Goal: Communication & Community: Share content

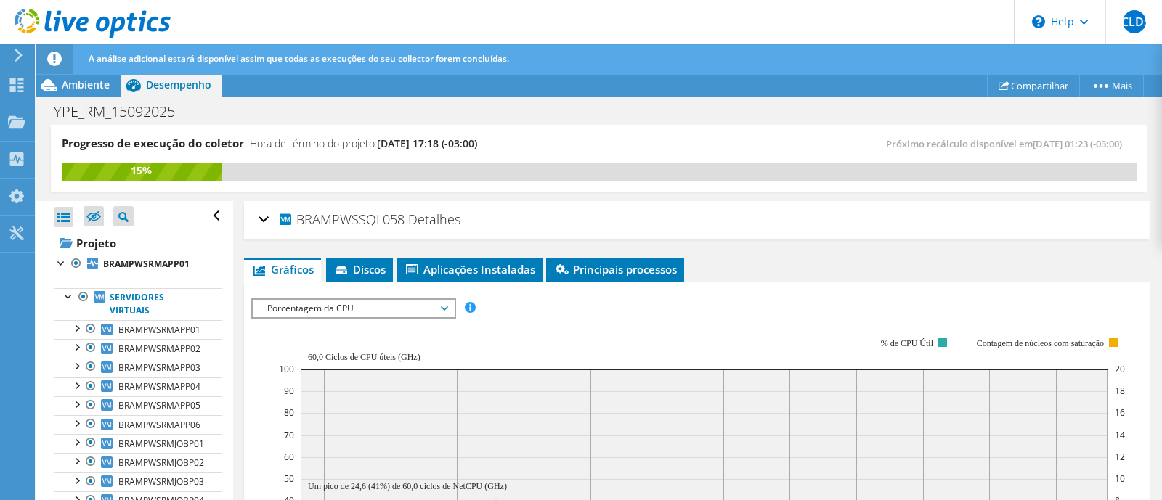
scroll to position [272, 0]
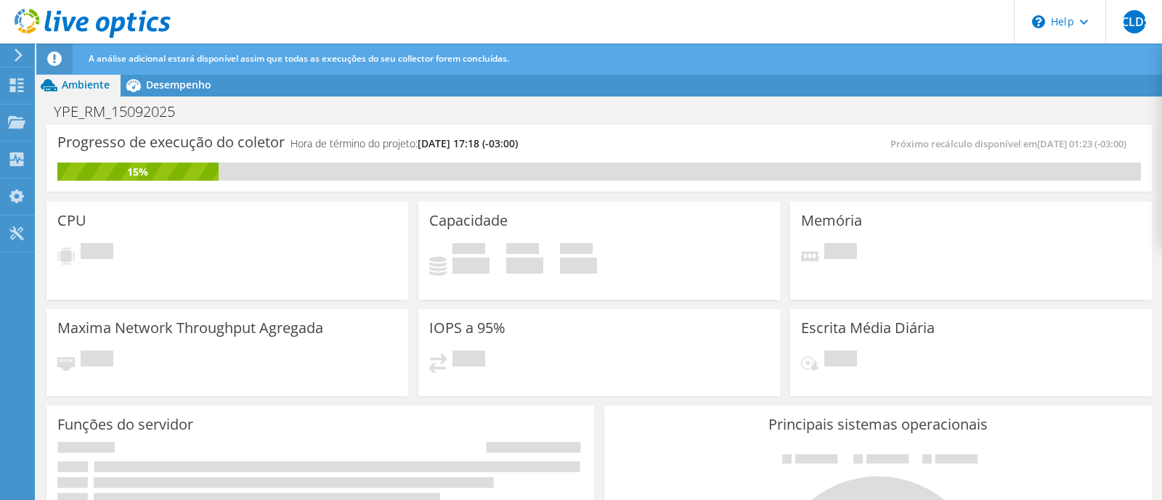
drag, startPoint x: 169, startPoint y: 51, endPoint x: 172, endPoint y: 64, distance: 13.4
click at [169, 51] on div "A análise adicional estará disponível assim que todas as execuções do seu colle…" at bounding box center [626, 59] width 1082 height 30
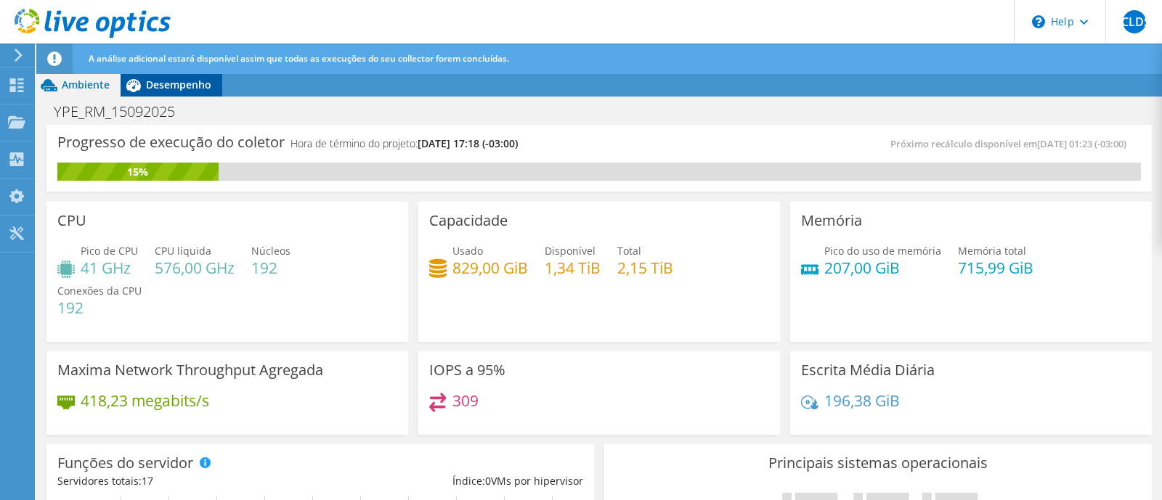
click at [171, 86] on span "Desempenho" at bounding box center [178, 85] width 65 height 14
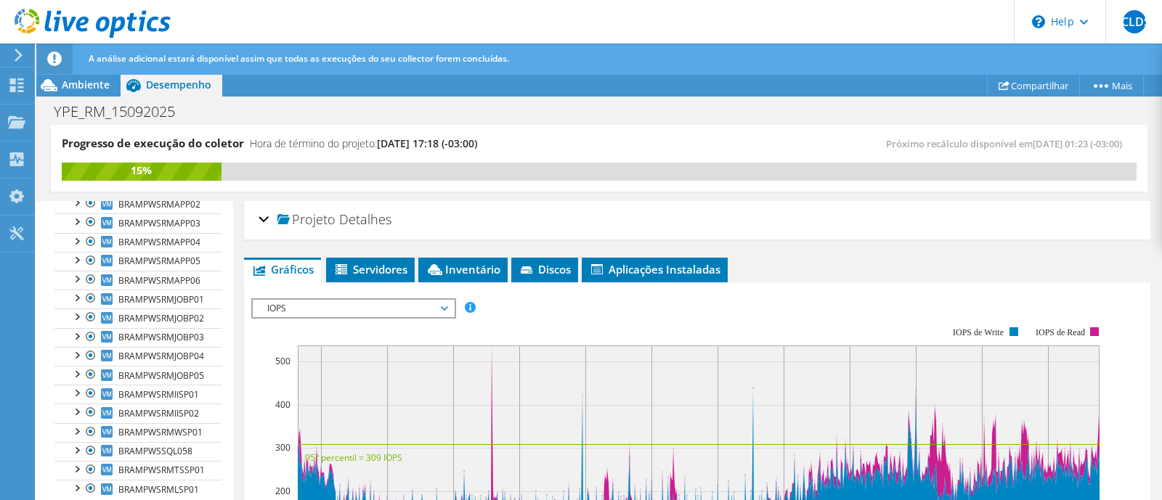
scroll to position [171, 0]
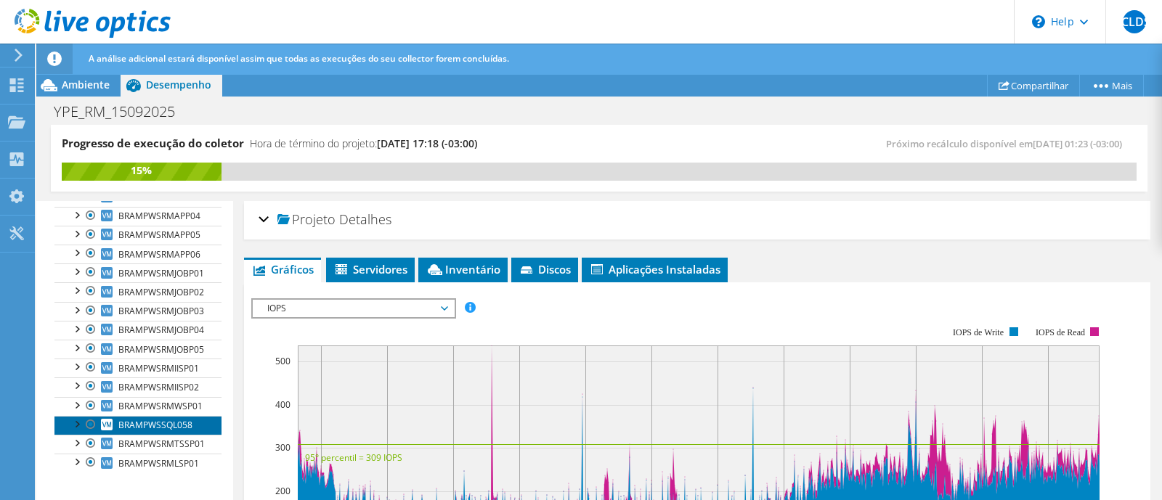
click at [171, 428] on link "BRAMPWSSQL058" at bounding box center [137, 425] width 167 height 19
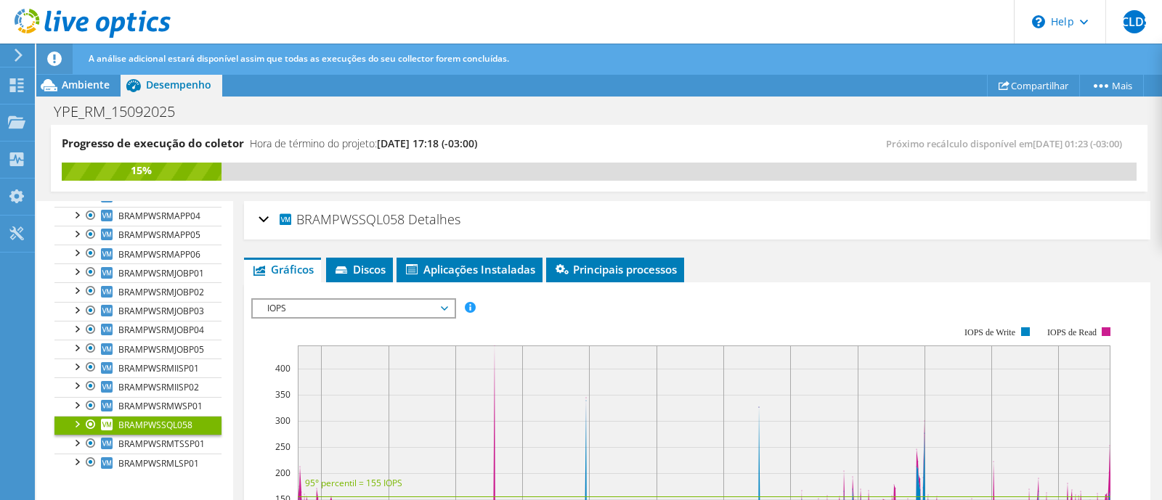
click at [448, 308] on span "IOPS" at bounding box center [353, 308] width 201 height 17
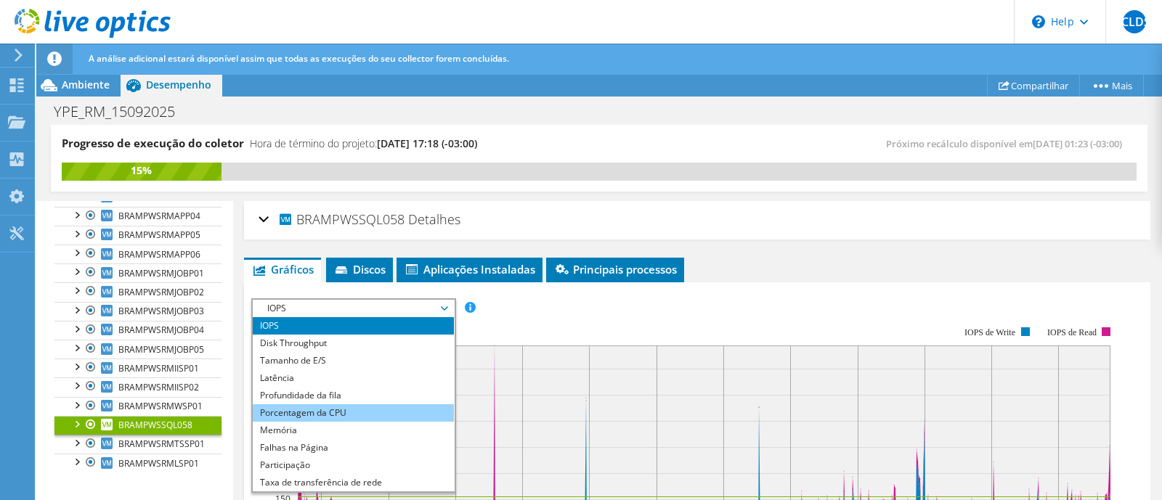
click at [374, 411] on li "Porcentagem da CPU" at bounding box center [353, 412] width 201 height 17
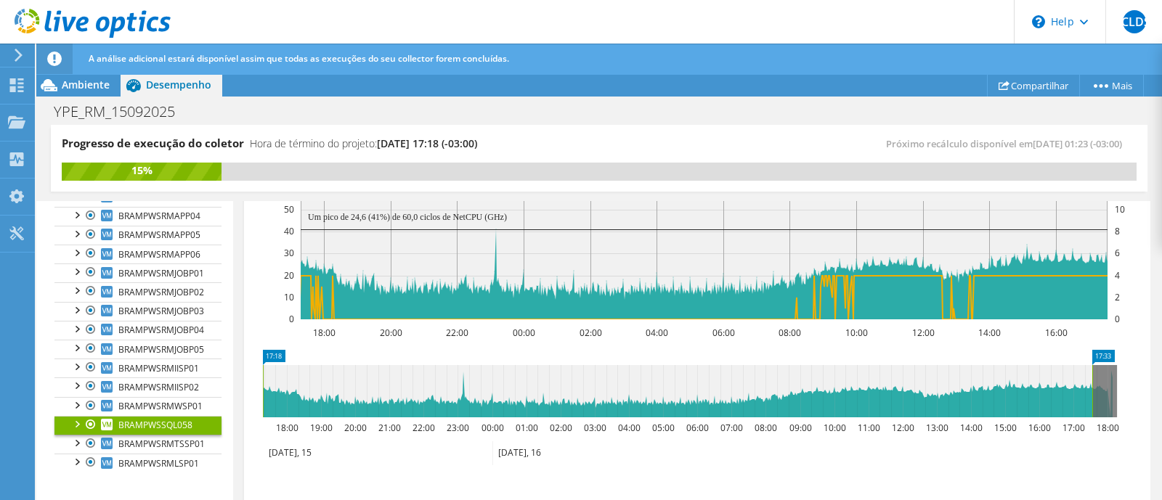
scroll to position [272, 0]
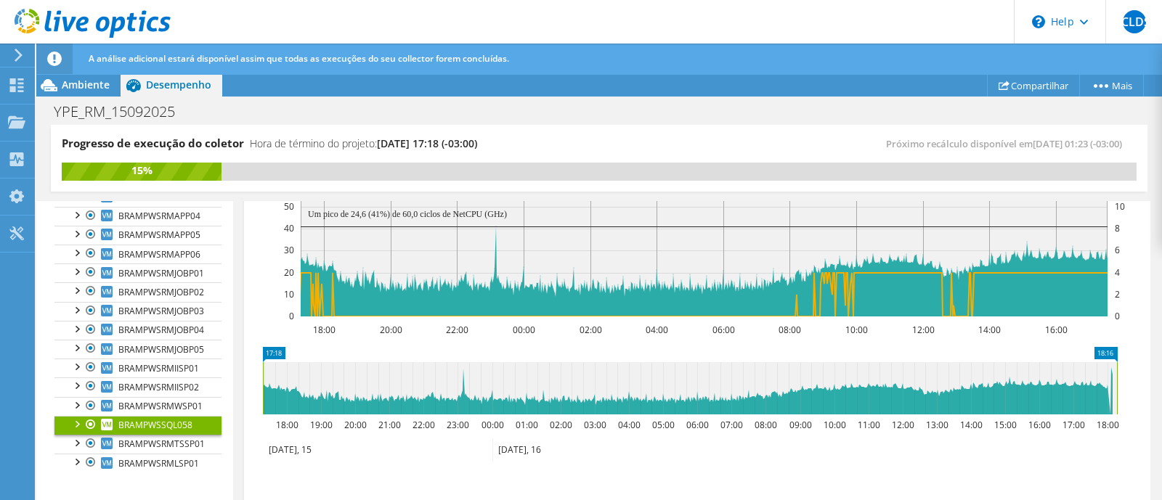
drag, startPoint x: 1090, startPoint y: 389, endPoint x: 1136, endPoint y: 390, distance: 45.8
click at [1136, 390] on section "IOPS Disk Throughput Tamanho de E/S Latência Profundidade da fila Porcentagem d…" at bounding box center [697, 309] width 906 height 598
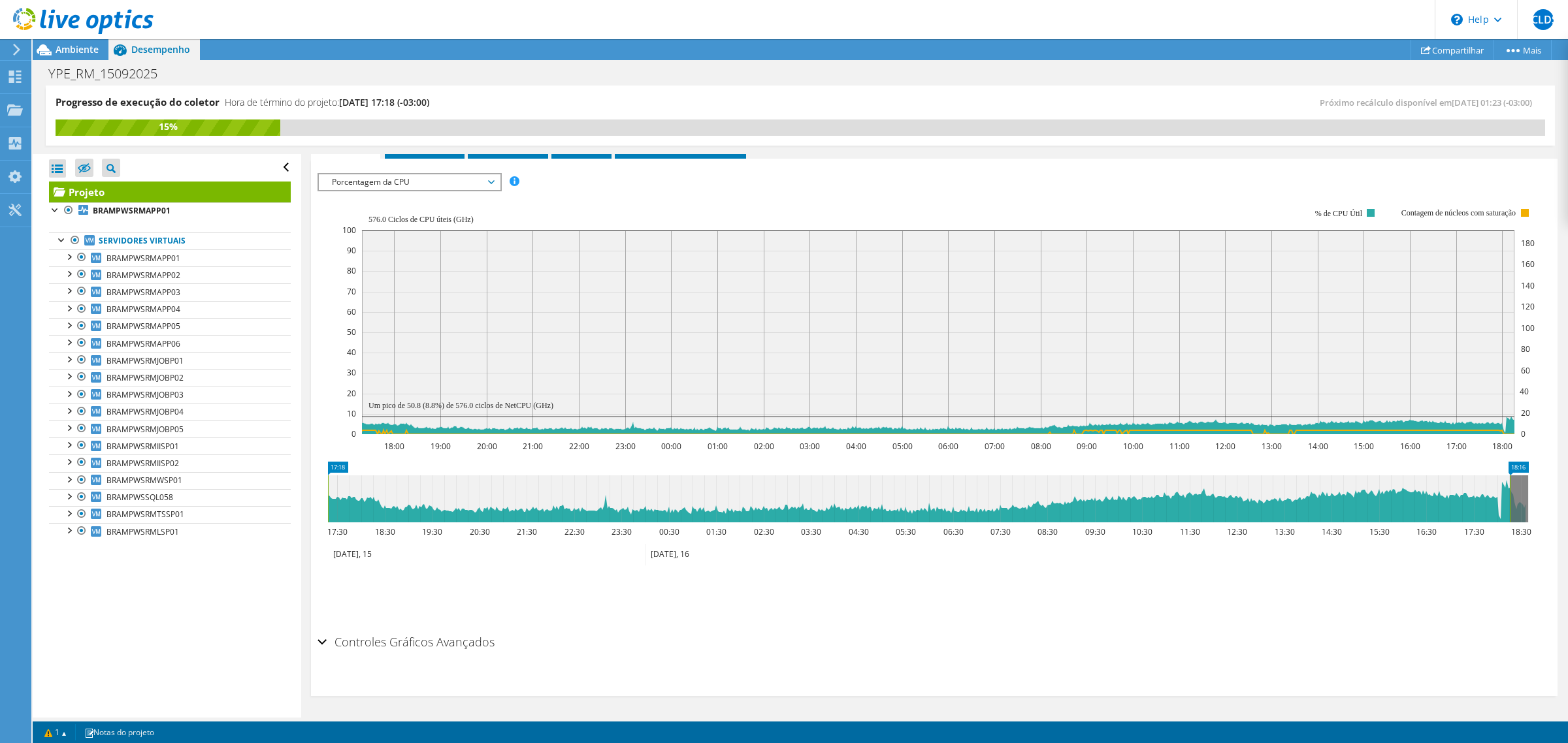
scroll to position [0, 0]
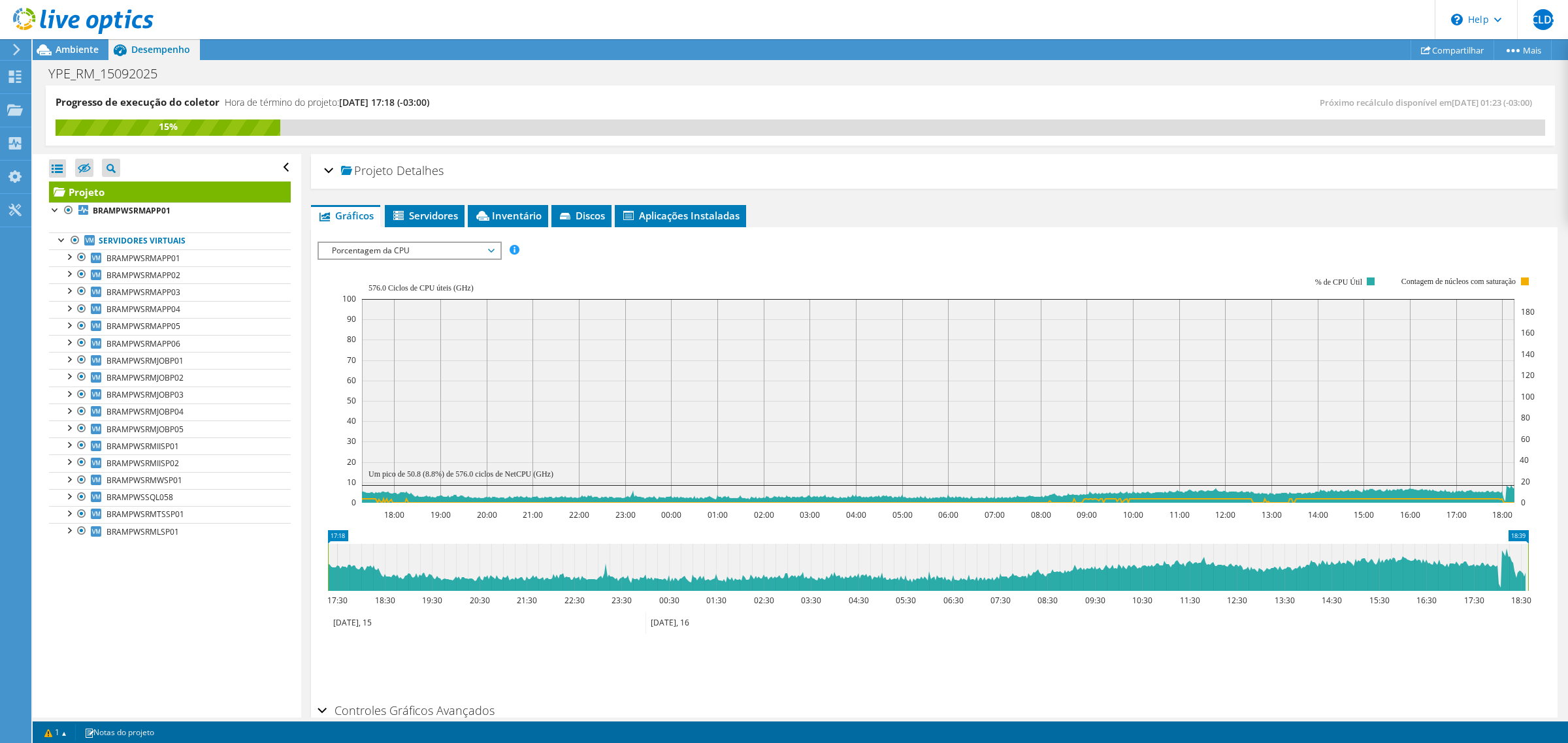
drag, startPoint x: 1511, startPoint y: 565, endPoint x: 1554, endPoint y: 568, distance: 43.1
click at [1044, 450] on div "Projeto Detalhes Preparado para: Julio Cesar Lucio da Silva, julio.lucio@totvs.…" at bounding box center [934, 470] width 1266 height 633
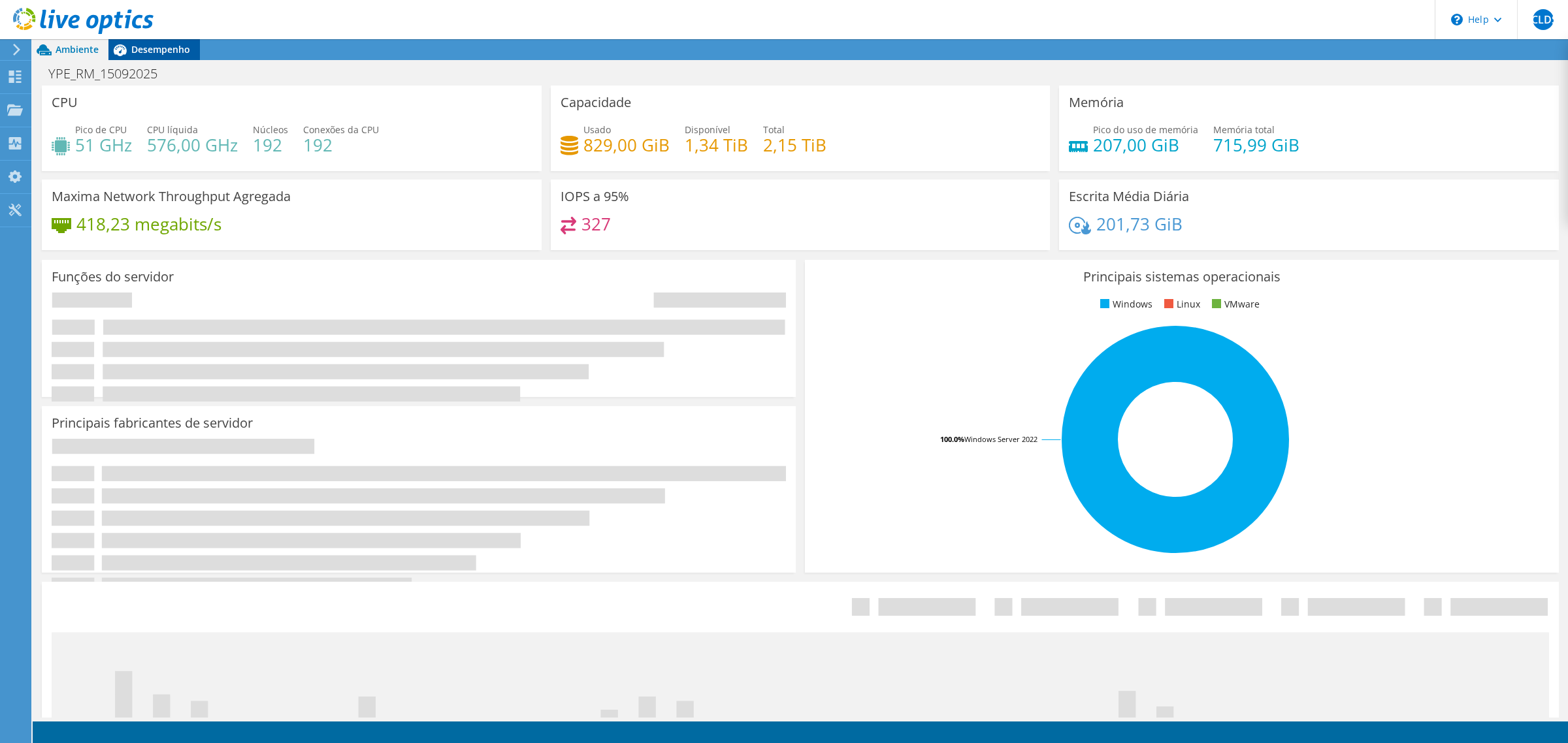
click at [161, 51] on span "Desempenho" at bounding box center [160, 49] width 58 height 13
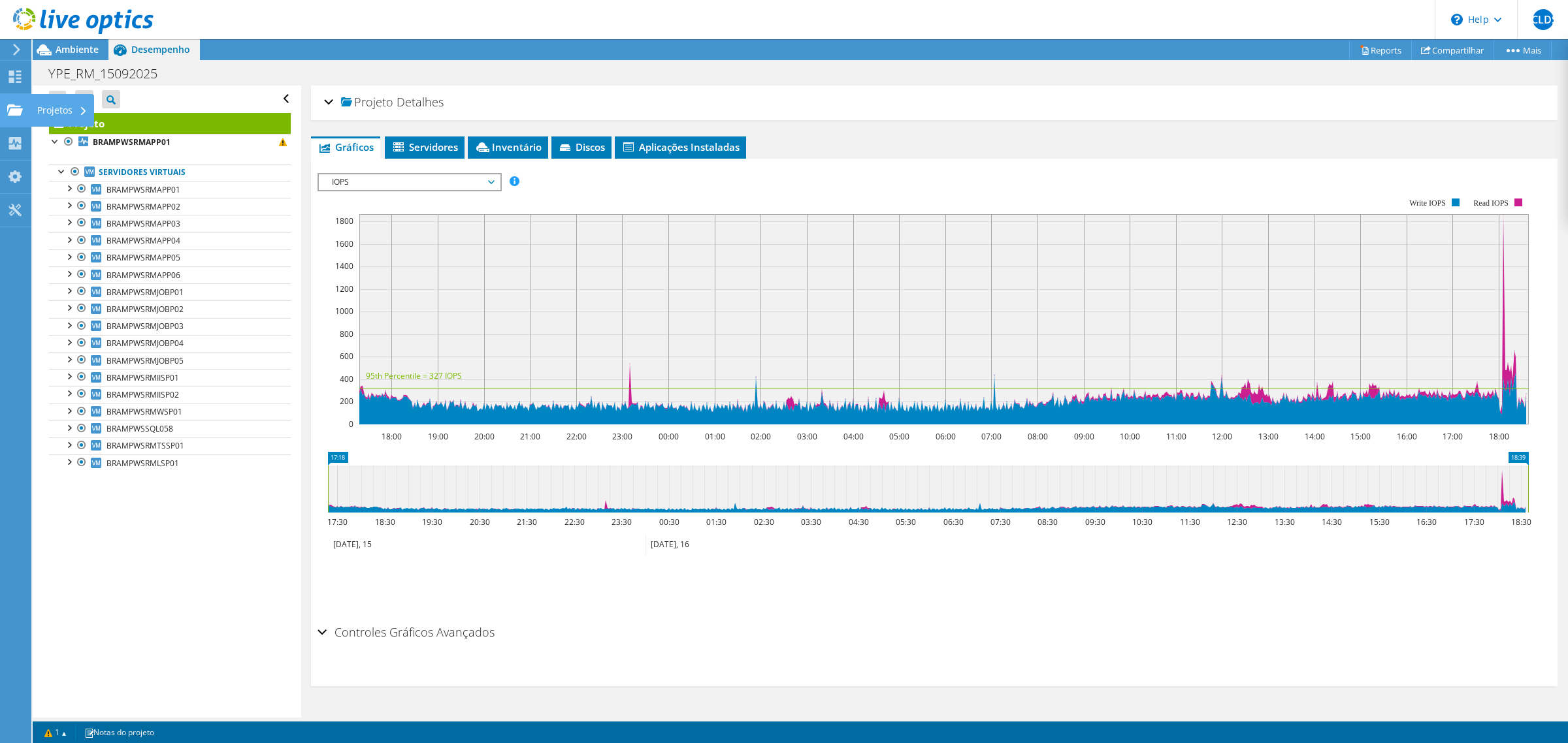
click at [60, 109] on div "Projetos" at bounding box center [62, 111] width 63 height 32
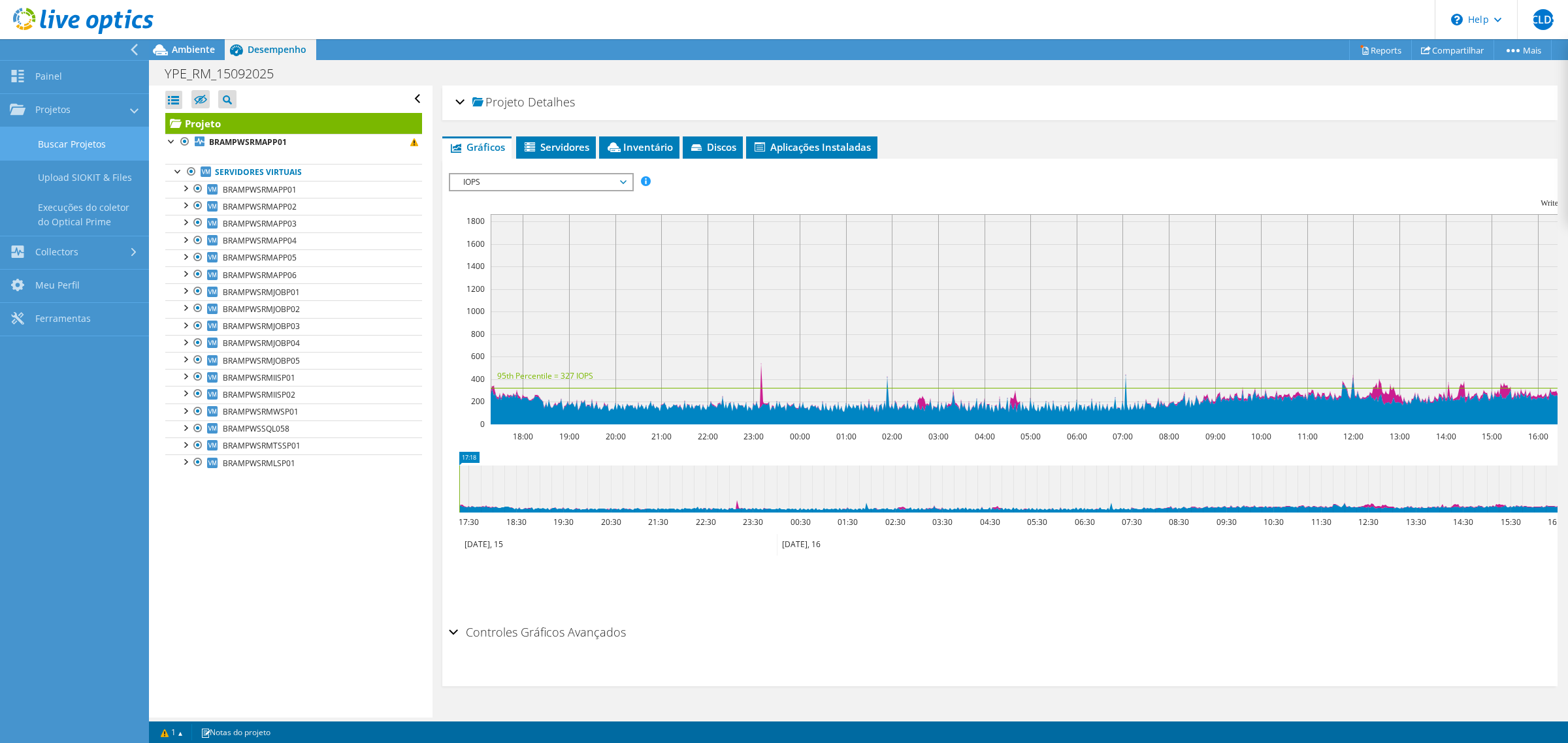
click at [85, 140] on link "Buscar Projetos" at bounding box center [75, 144] width 149 height 33
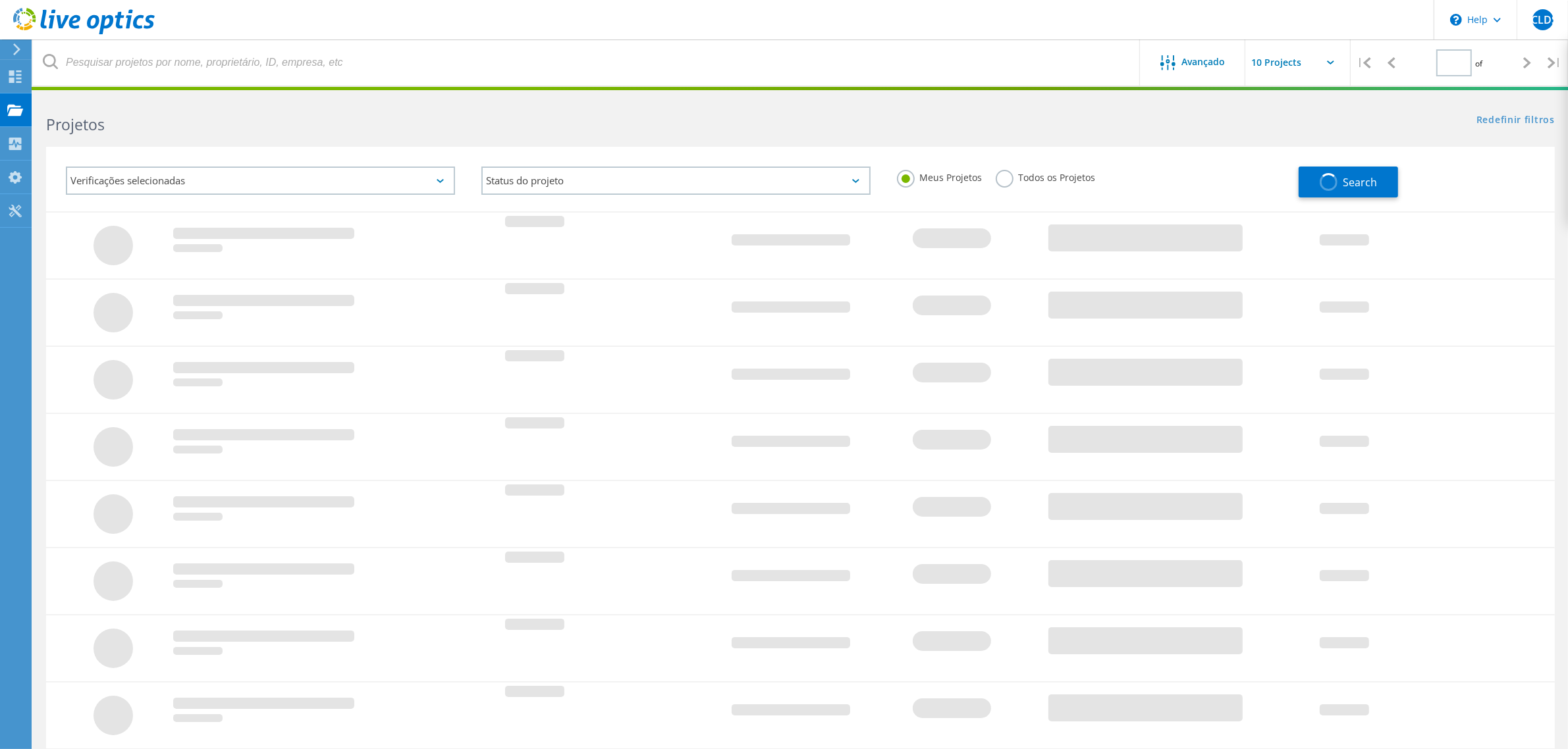
type input "1"
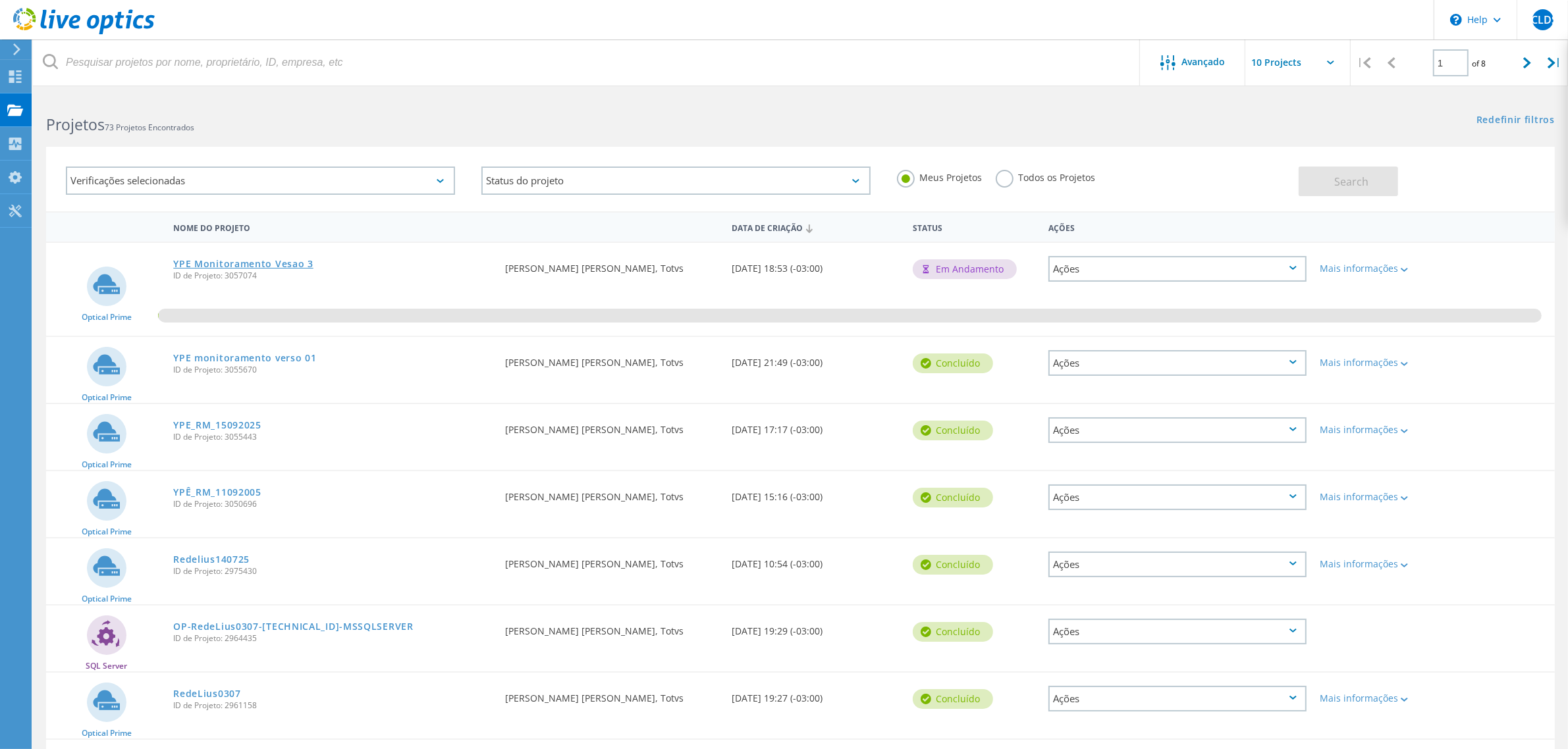
click at [224, 259] on link "YPE Monitoramento Vesao 3" at bounding box center [243, 264] width 141 height 9
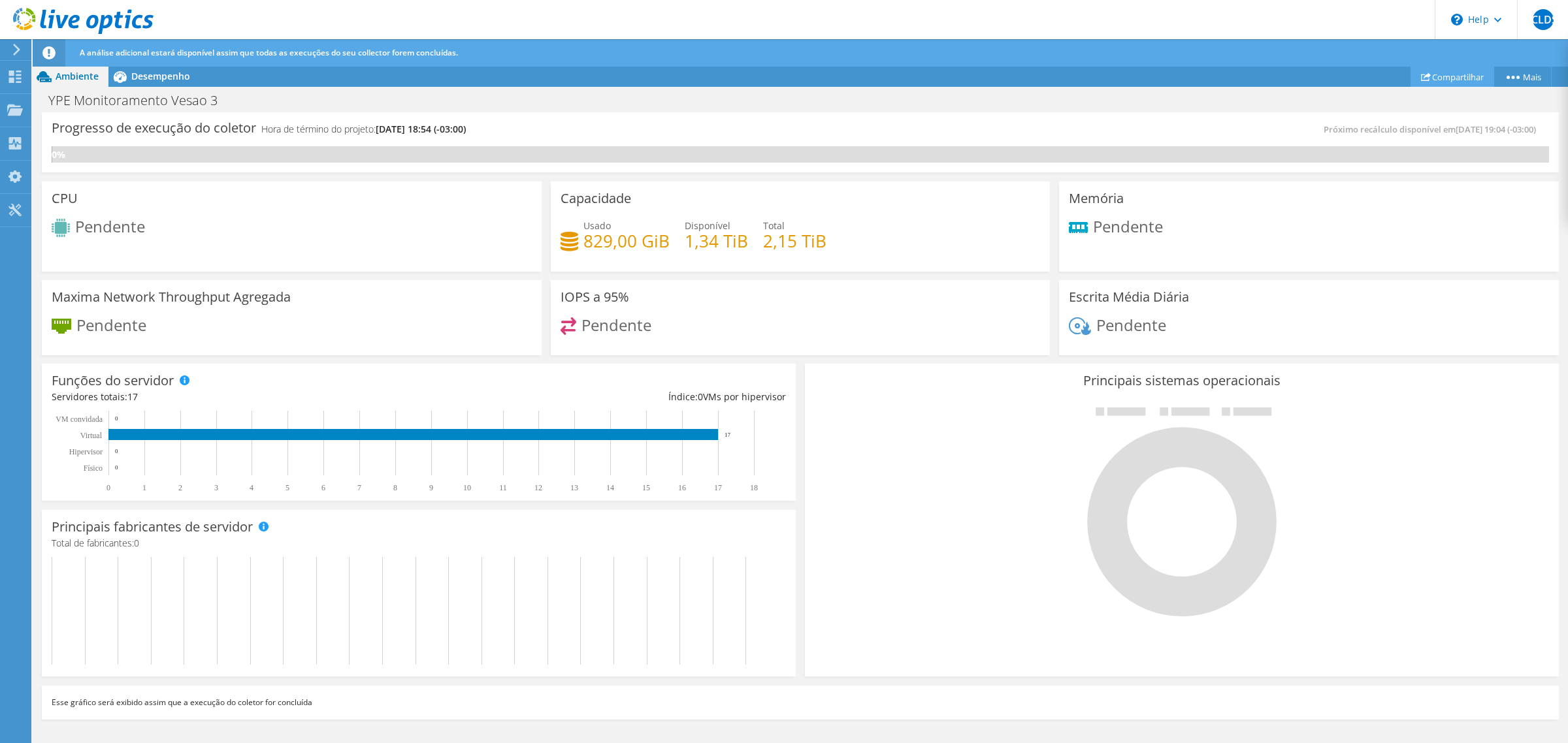
click at [1441, 68] on link "Compartilhar" at bounding box center [1452, 76] width 84 height 21
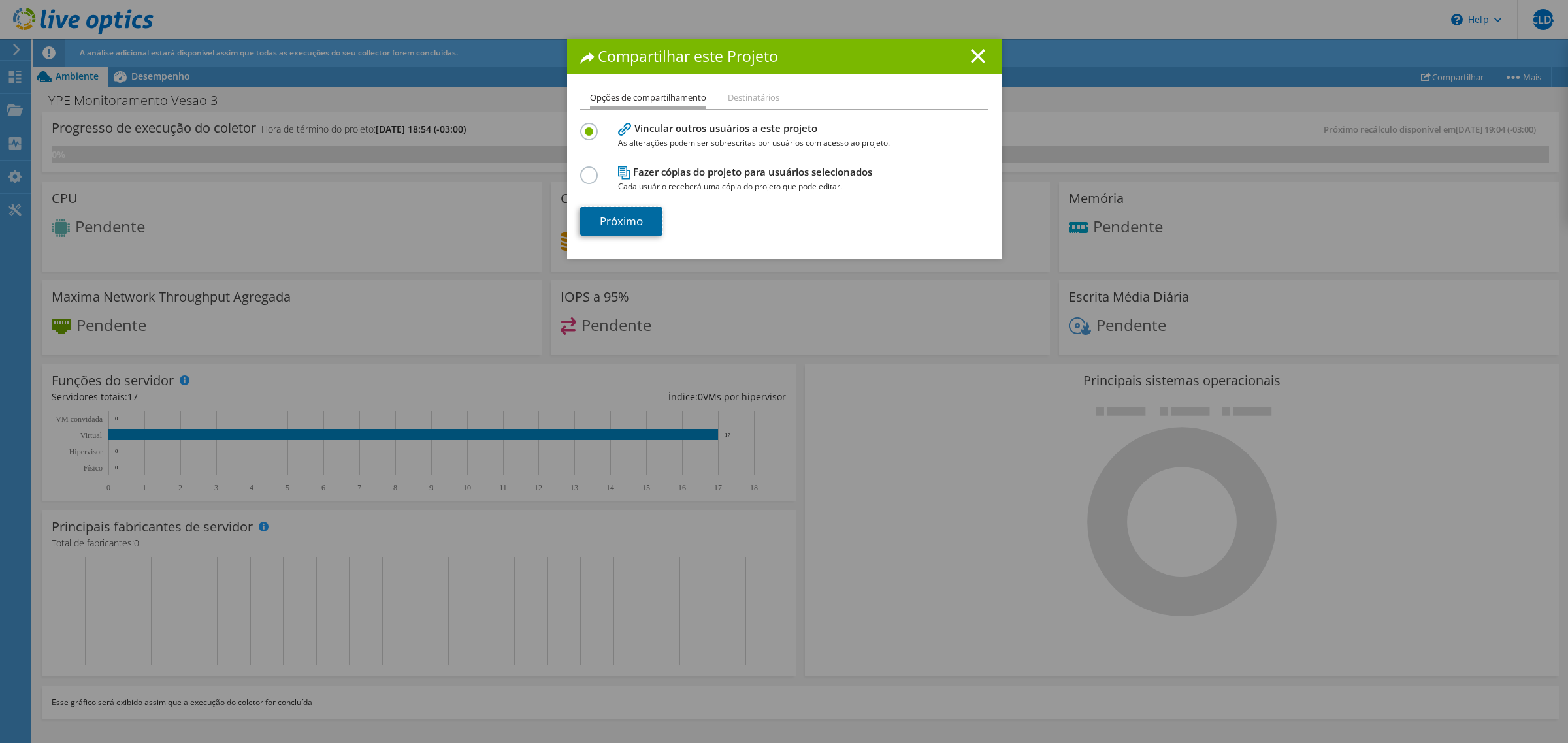
click at [616, 219] on link "Próximo" at bounding box center [621, 221] width 82 height 29
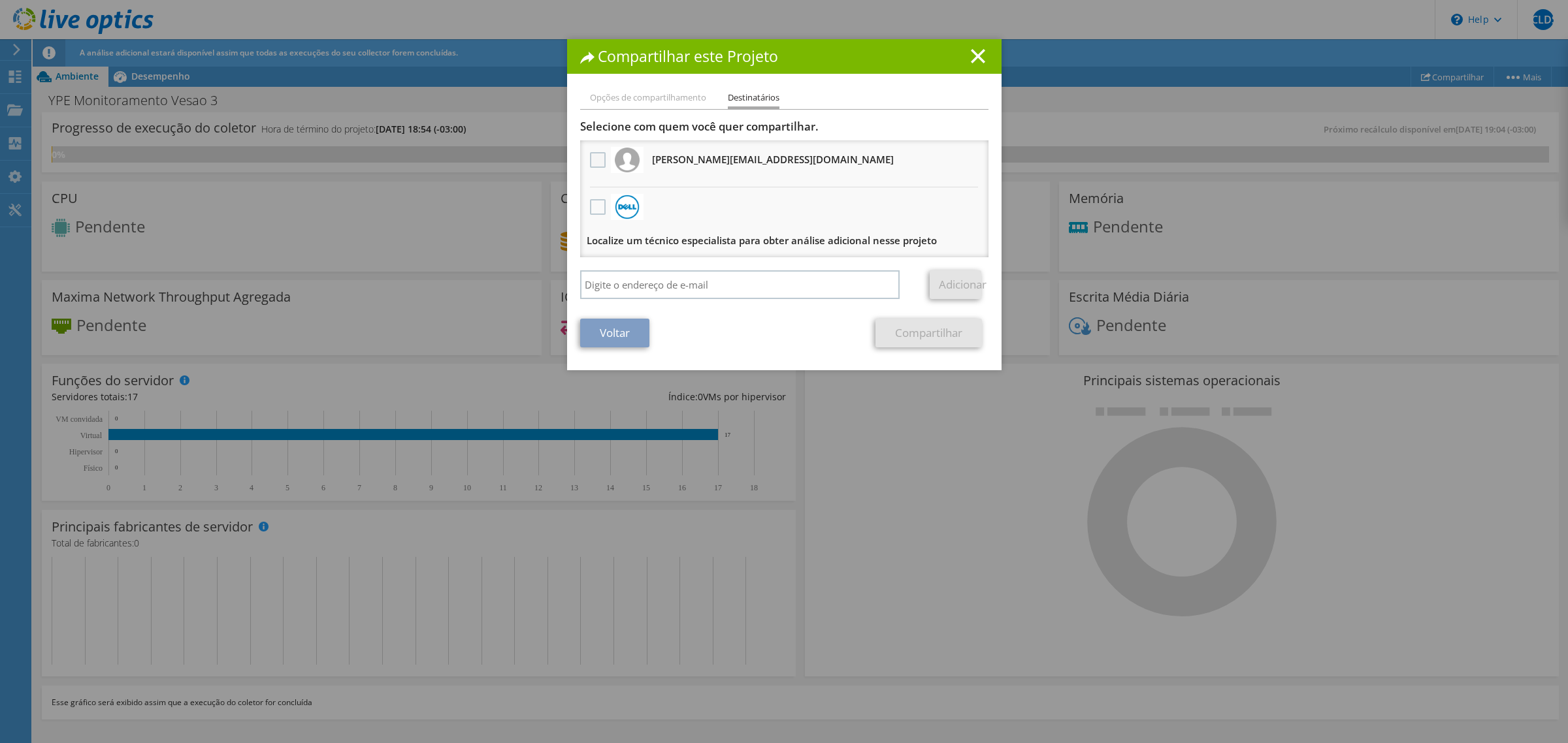
click at [596, 161] on label at bounding box center [599, 159] width 19 height 15
click at [0, 0] on input "checkbox" at bounding box center [0, 0] width 0 height 0
click at [909, 327] on link "Compartilhar" at bounding box center [928, 333] width 106 height 29
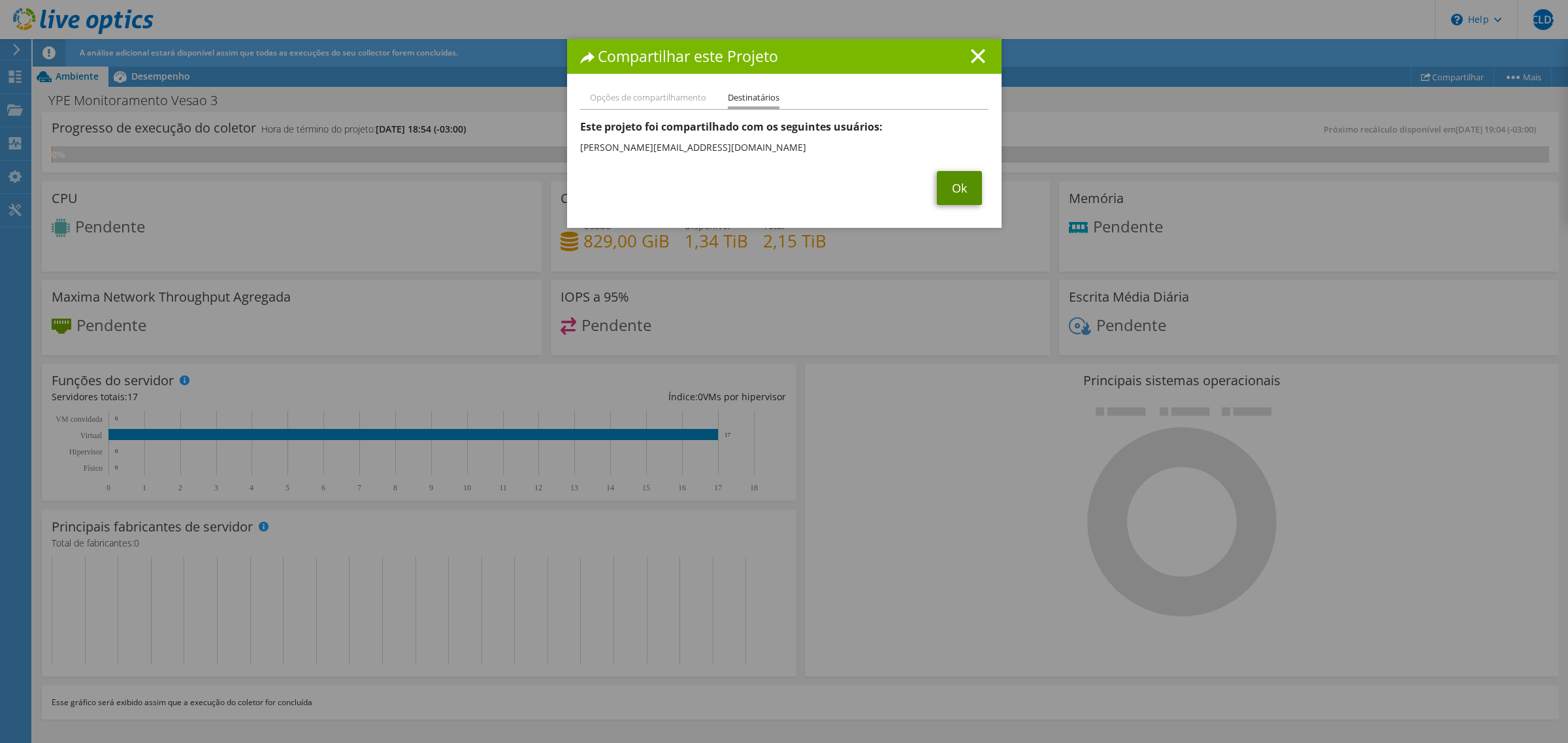
click at [945, 184] on link "Ok" at bounding box center [959, 188] width 45 height 34
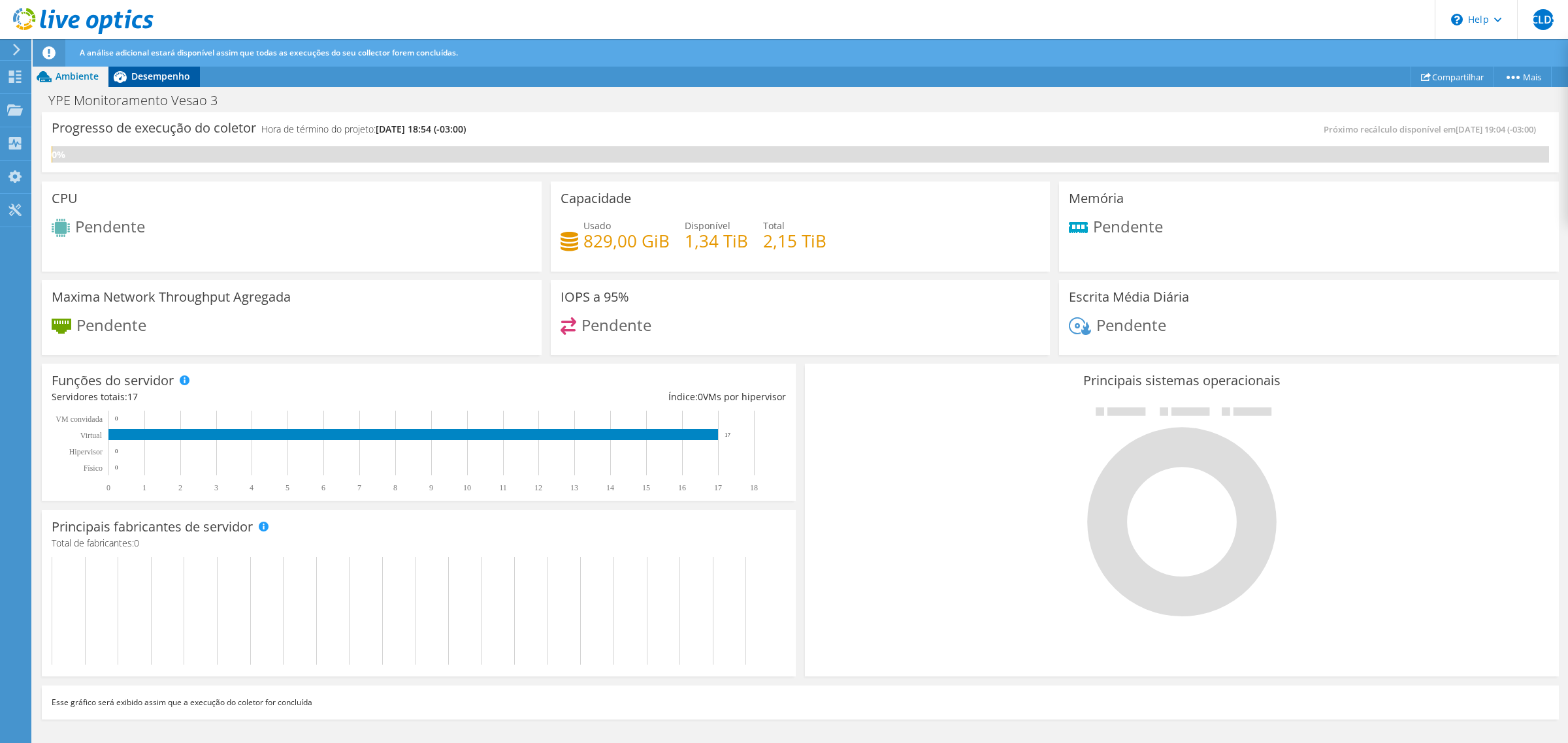
click at [168, 77] on span "Desempenho" at bounding box center [160, 76] width 58 height 13
